Goal: Information Seeking & Learning: Stay updated

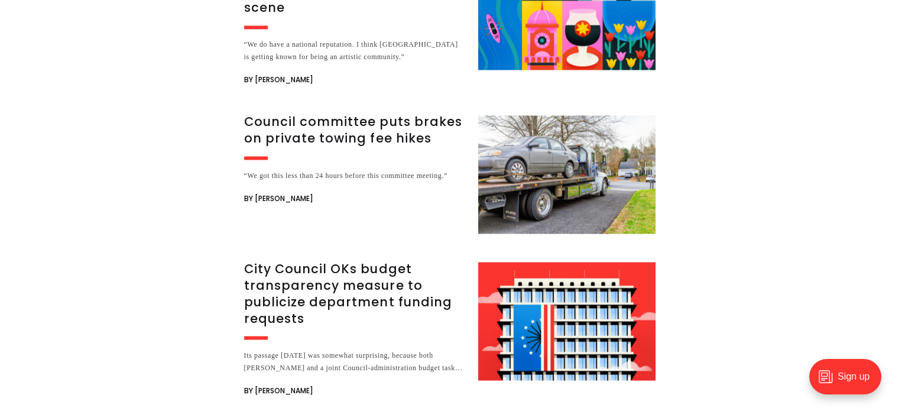
scroll to position [2078, 0]
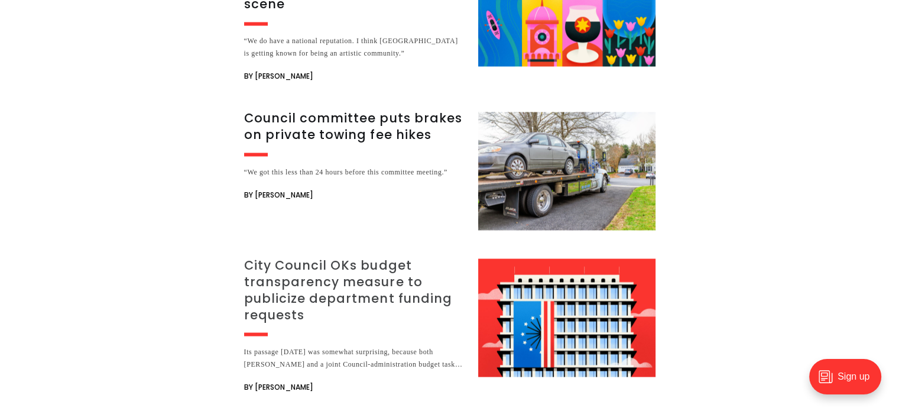
click at [357, 257] on h3 "City Council OKs budget transparency measure to publicize department funding re…" at bounding box center [354, 290] width 220 height 66
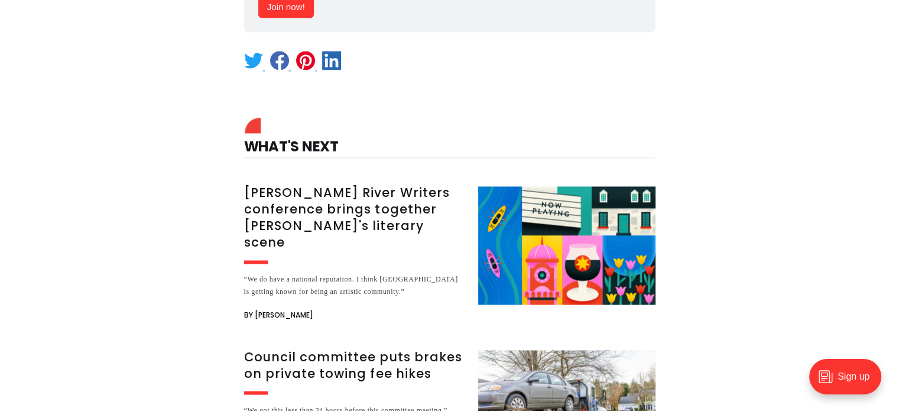
scroll to position [1954, 0]
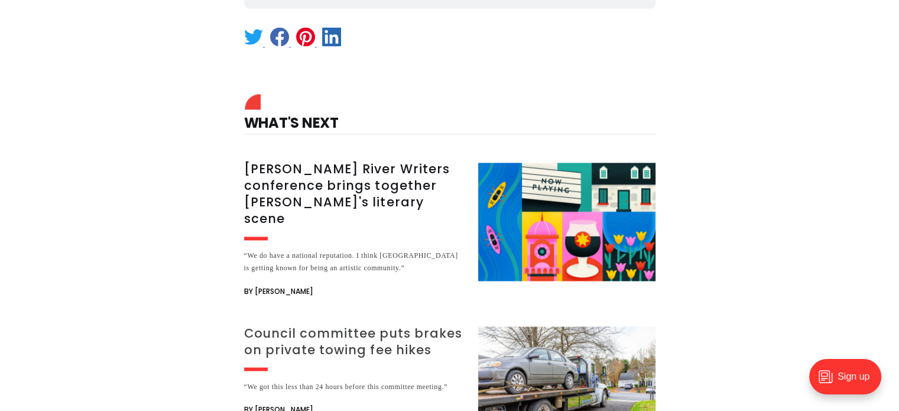
click at [368, 327] on h3 "Council committee puts brakes on private towing fee hikes" at bounding box center [354, 341] width 220 height 33
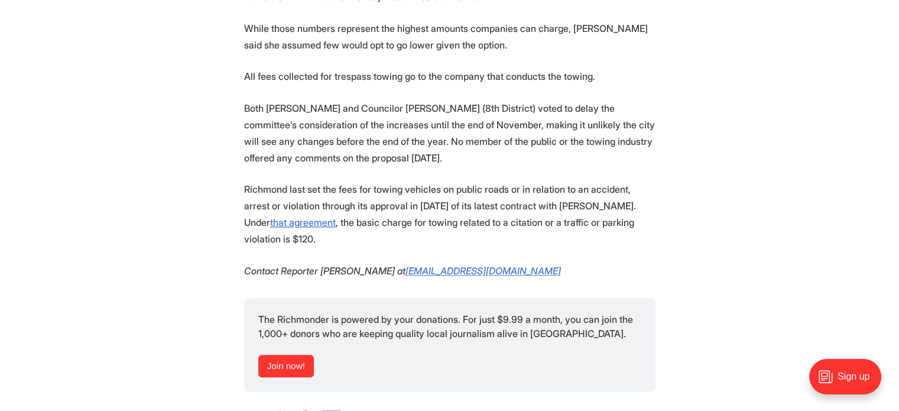
scroll to position [1245, 0]
